Goal: Task Accomplishment & Management: Manage account settings

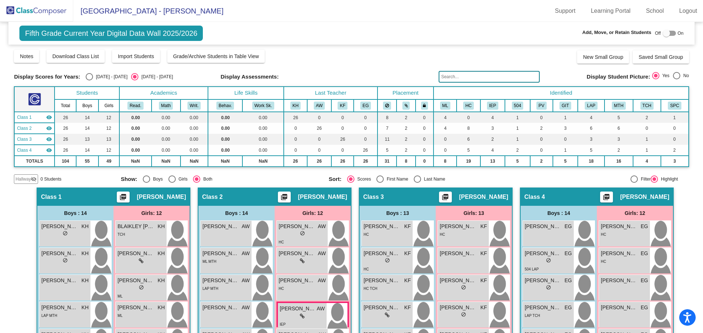
click at [57, 10] on img at bounding box center [36, 11] width 73 height 22
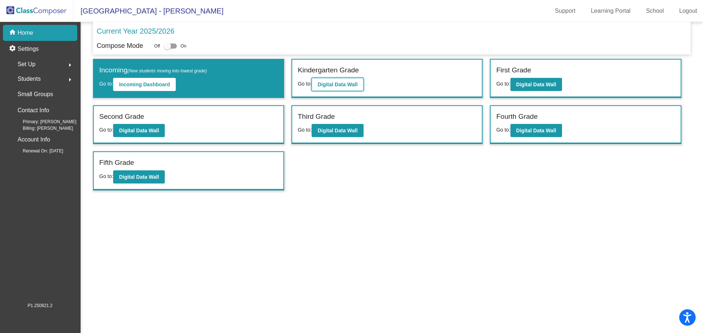
click at [333, 79] on button "Digital Data Wall" at bounding box center [337, 84] width 52 height 13
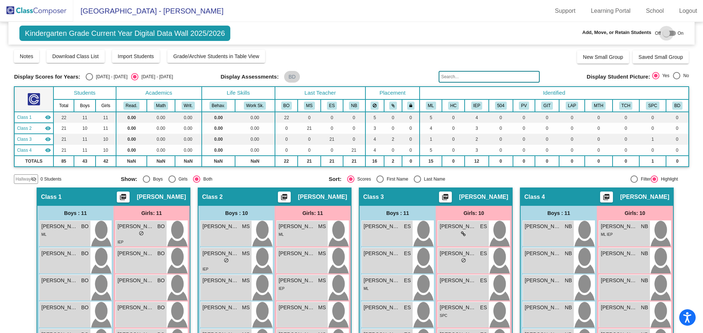
click at [662, 32] on div at bounding box center [665, 33] width 7 height 7
checkbox input "true"
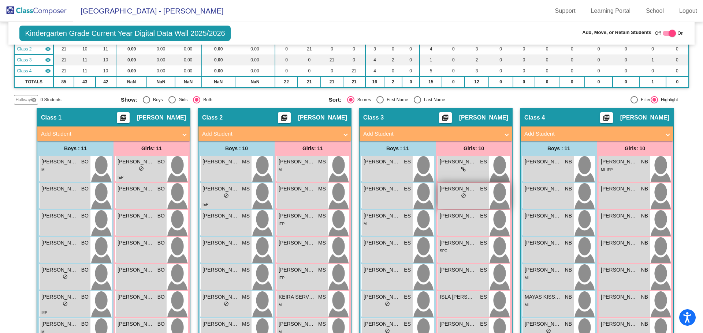
scroll to position [146, 0]
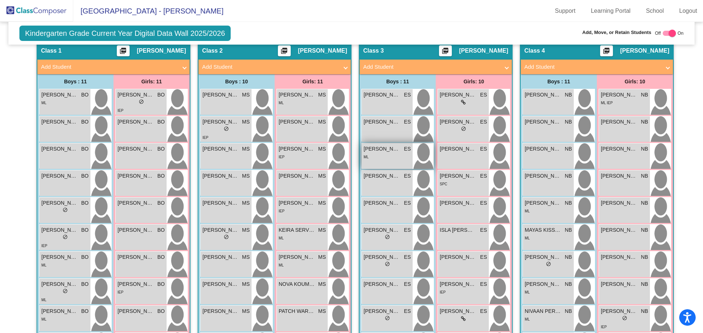
click at [381, 154] on div "ML" at bounding box center [386, 157] width 47 height 8
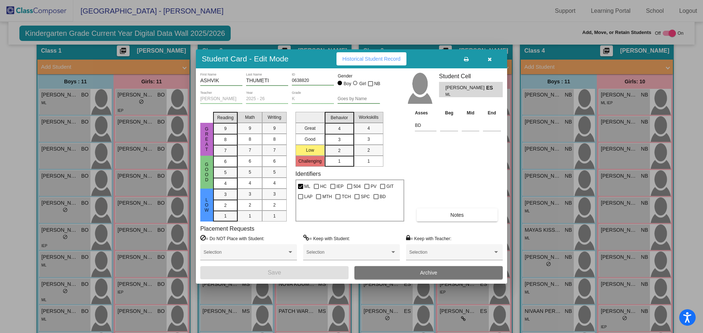
click at [489, 59] on icon "button" at bounding box center [490, 59] width 4 height 5
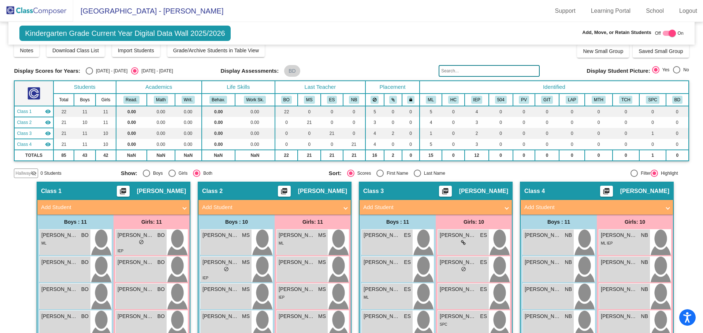
scroll to position [0, 0]
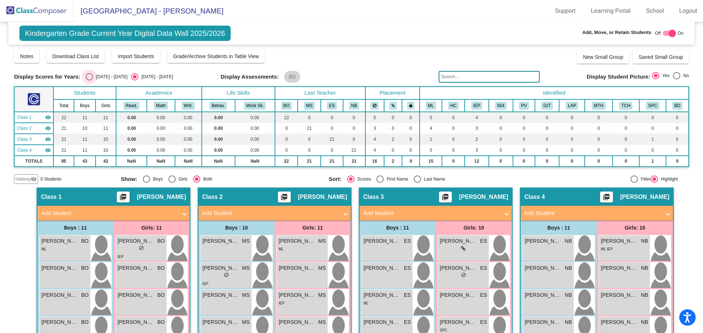
click at [93, 75] on div "[DATE] - [DATE]" at bounding box center [110, 77] width 34 height 7
click at [89, 81] on input "[DATE] - [DATE]" at bounding box center [89, 81] width 0 height 0
radio input "true"
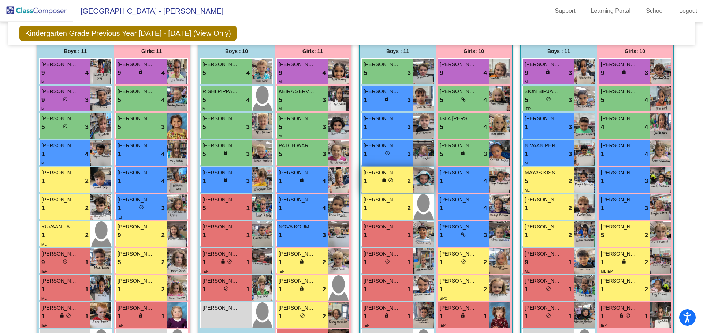
scroll to position [195, 0]
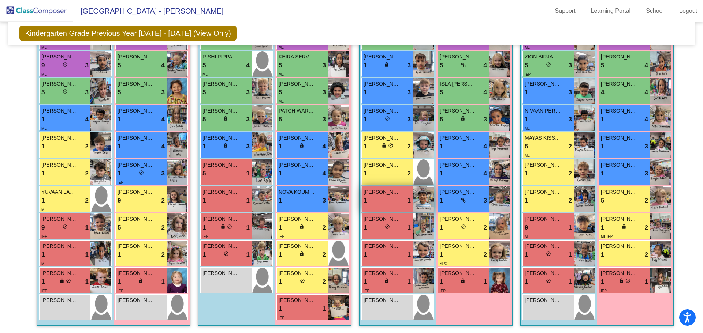
click at [381, 202] on div "1 lock do_not_disturb_alt 1" at bounding box center [386, 201] width 47 height 10
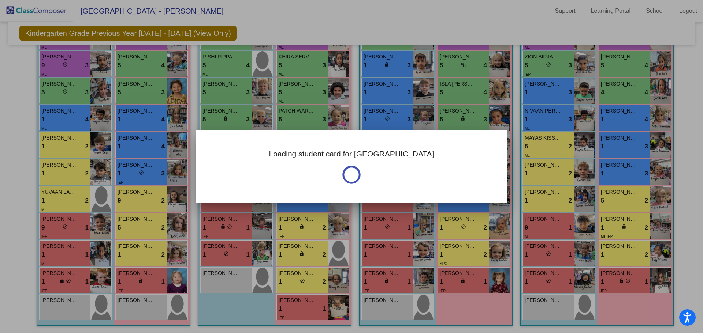
click at [381, 205] on div "Loading student card for [GEOGRAPHIC_DATA]" at bounding box center [351, 166] width 703 height 333
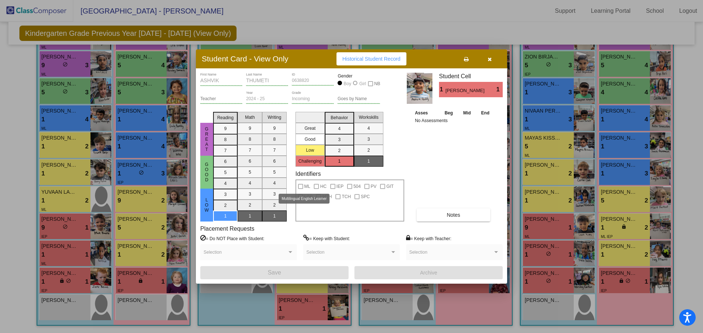
click at [299, 187] on div at bounding box center [300, 186] width 5 height 5
click at [489, 60] on icon "button" at bounding box center [490, 59] width 4 height 5
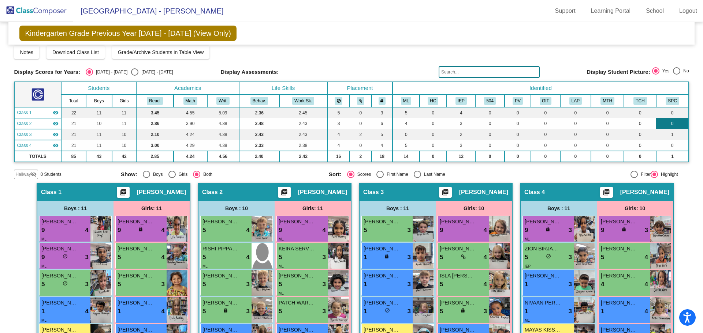
scroll to position [0, 0]
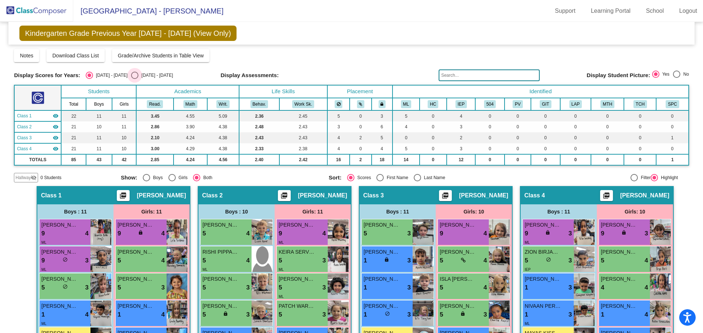
click at [131, 75] on div "Select an option" at bounding box center [134, 75] width 7 height 7
click at [134, 79] on input "[DATE] - [DATE]" at bounding box center [134, 79] width 0 height 0
radio input "true"
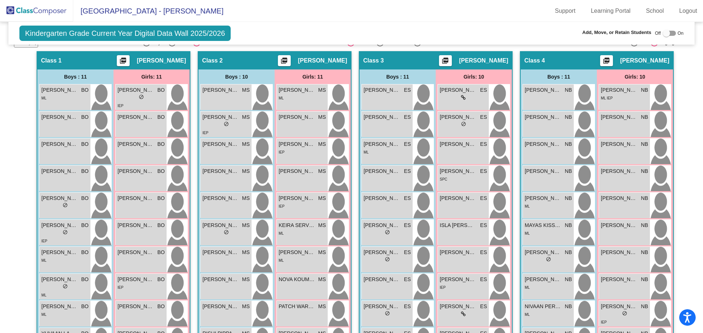
scroll to position [197, 0]
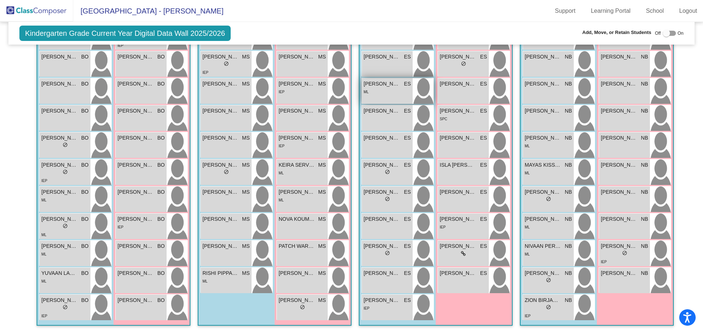
click at [383, 87] on span "[PERSON_NAME]" at bounding box center [381, 84] width 37 height 8
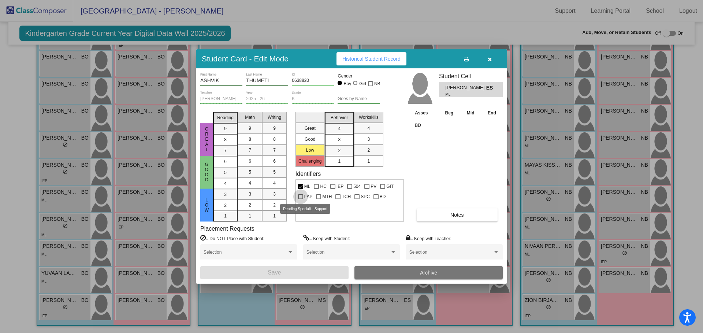
click at [301, 198] on div at bounding box center [300, 196] width 5 height 5
click at [300, 199] on input "LAP" at bounding box center [300, 199] width 0 height 0
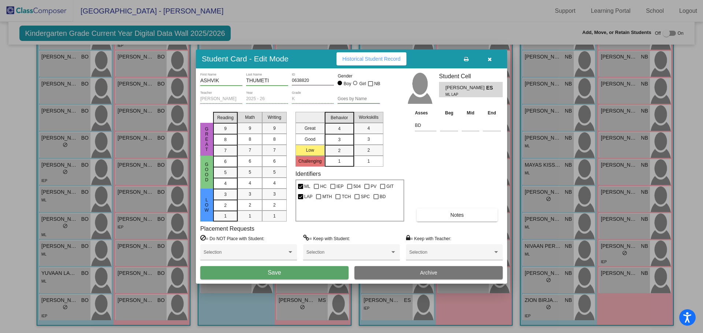
click at [301, 198] on div at bounding box center [300, 196] width 5 height 5
click at [300, 199] on input "LAP" at bounding box center [300, 199] width 0 height 0
checkbox input "false"
click at [268, 275] on button "Save" at bounding box center [274, 272] width 148 height 13
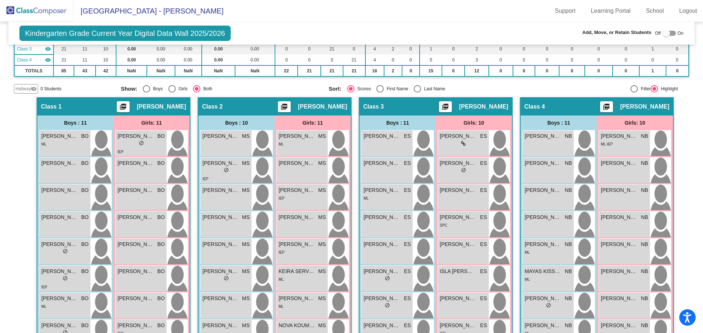
scroll to position [87, 0]
